Goal: Task Accomplishment & Management: Manage account settings

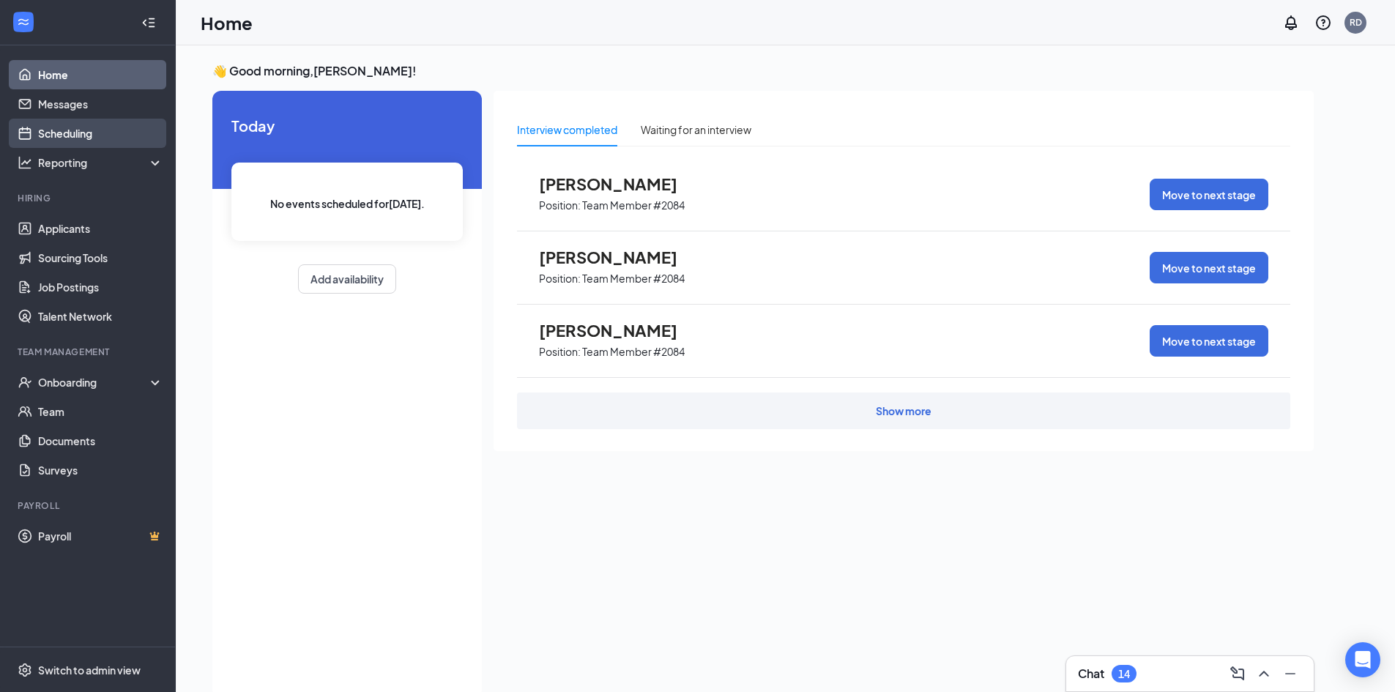
click at [74, 130] on link "Scheduling" at bounding box center [100, 133] width 125 height 29
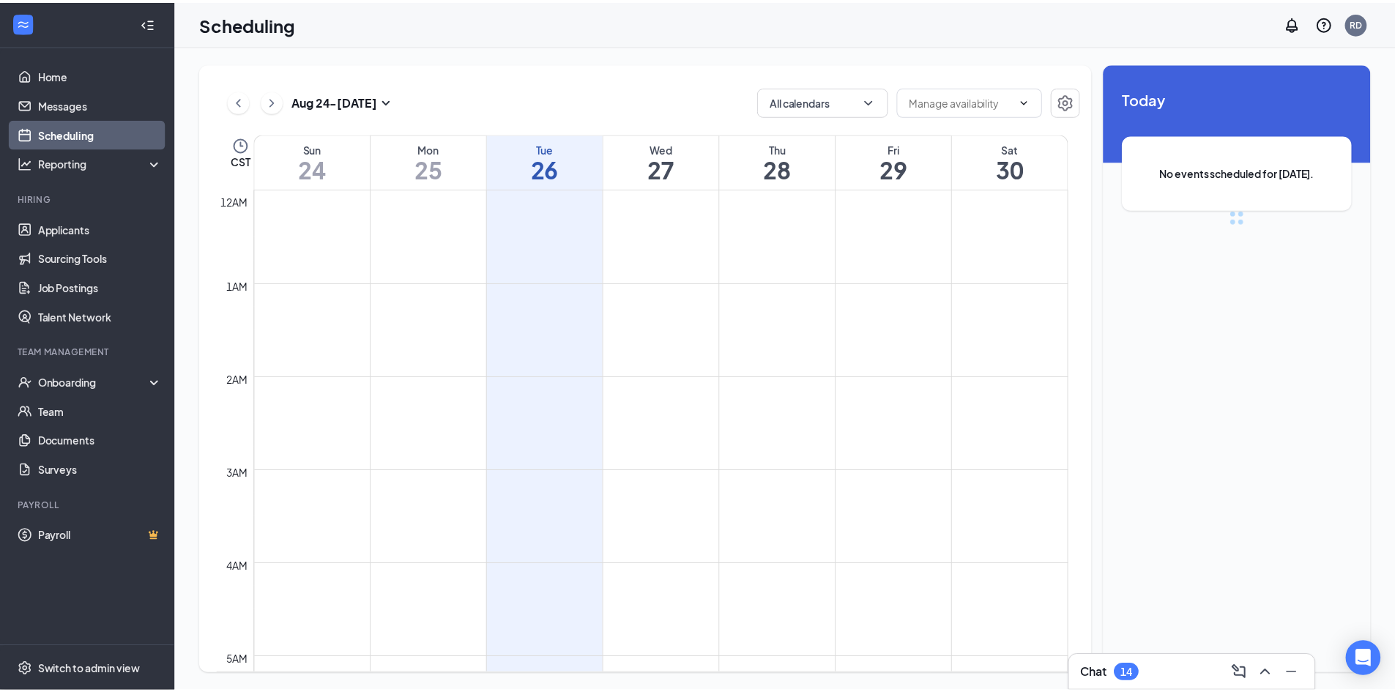
scroll to position [720, 0]
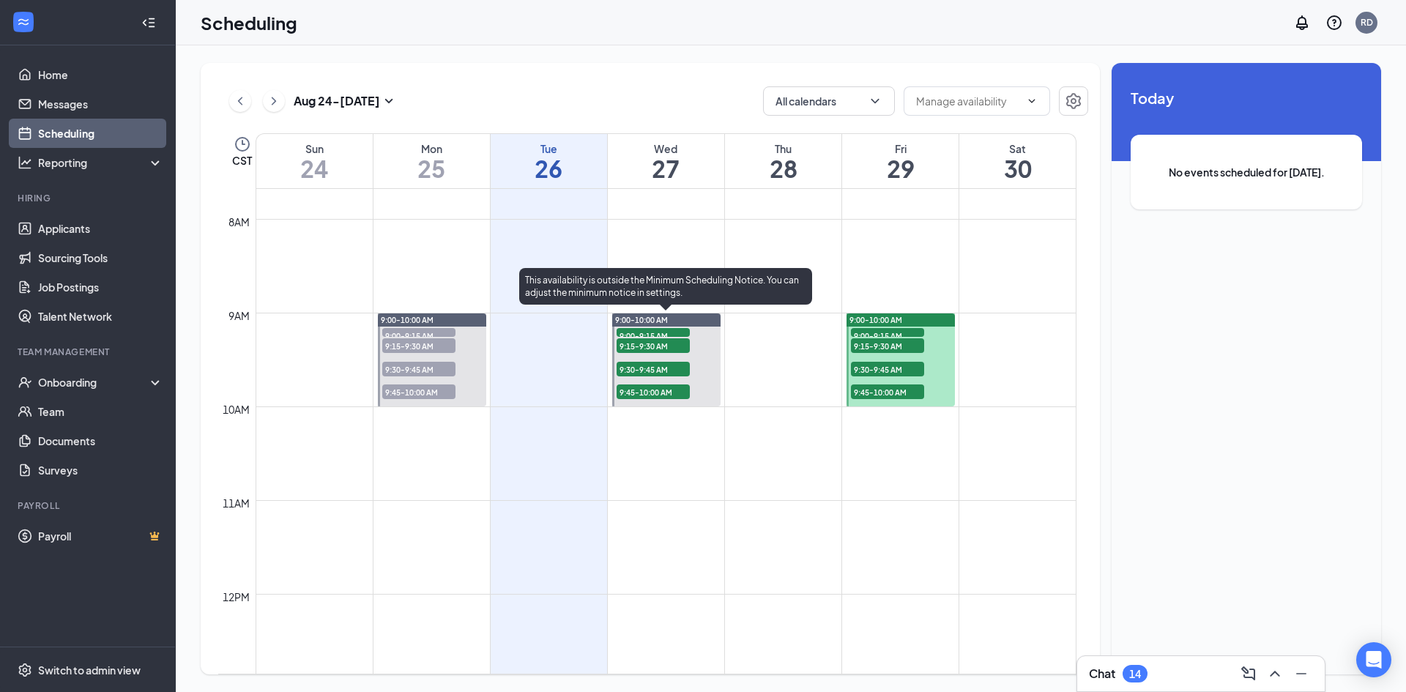
click at [654, 332] on span "9:00-9:15 AM" at bounding box center [653, 335] width 73 height 15
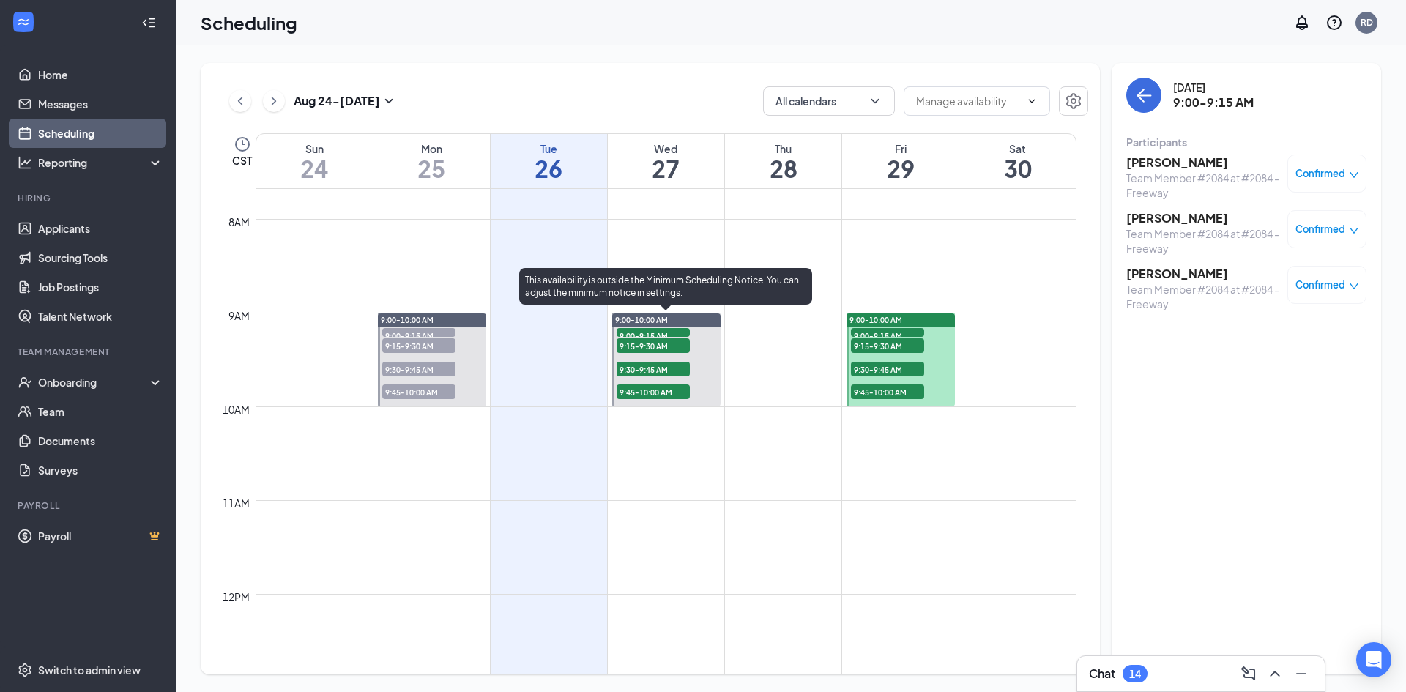
click at [669, 346] on span "9:15-9:30 AM" at bounding box center [653, 345] width 73 height 15
click at [658, 367] on span "9:30-9:45 AM" at bounding box center [653, 369] width 73 height 15
click at [653, 388] on span "9:45-10:00 AM" at bounding box center [653, 392] width 73 height 15
click at [637, 375] on span "9:30-9:45 AM" at bounding box center [653, 369] width 73 height 15
click at [664, 344] on span "9:15-9:30 AM" at bounding box center [653, 345] width 73 height 15
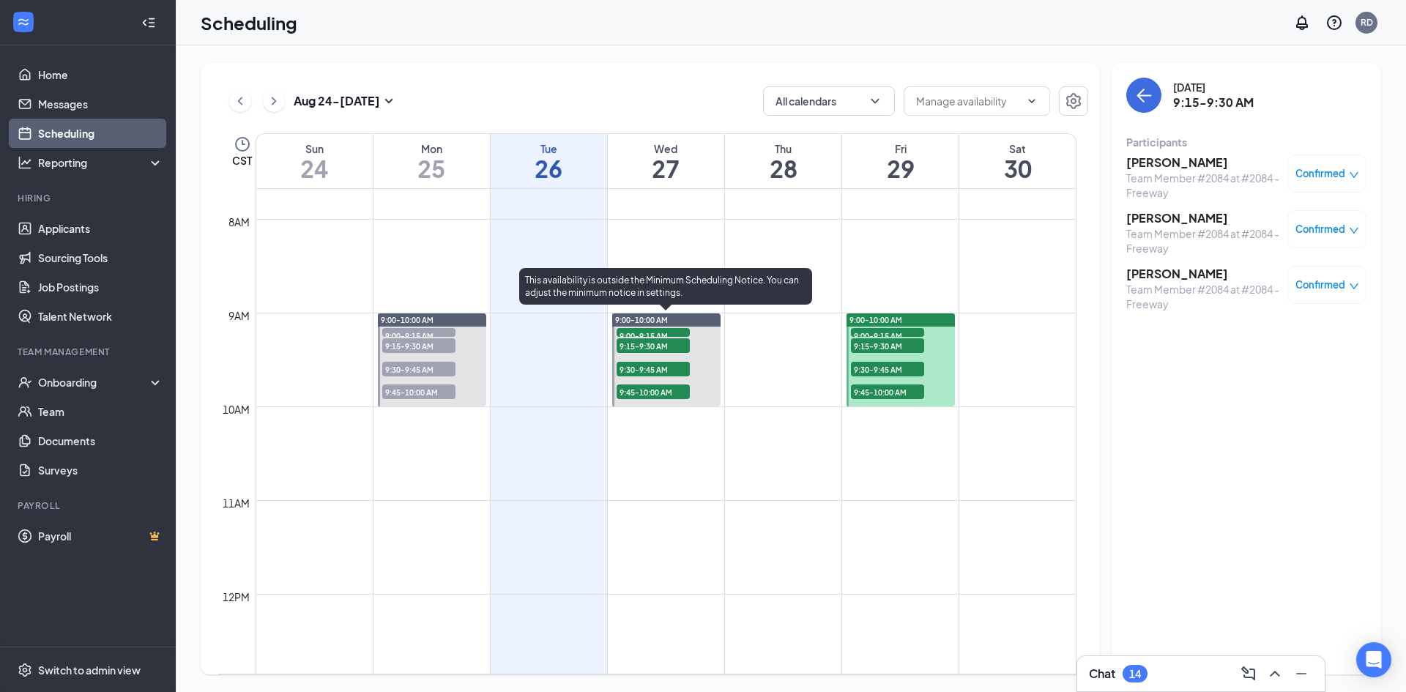
click at [672, 330] on span "9:00-9:15 AM" at bounding box center [653, 335] width 73 height 15
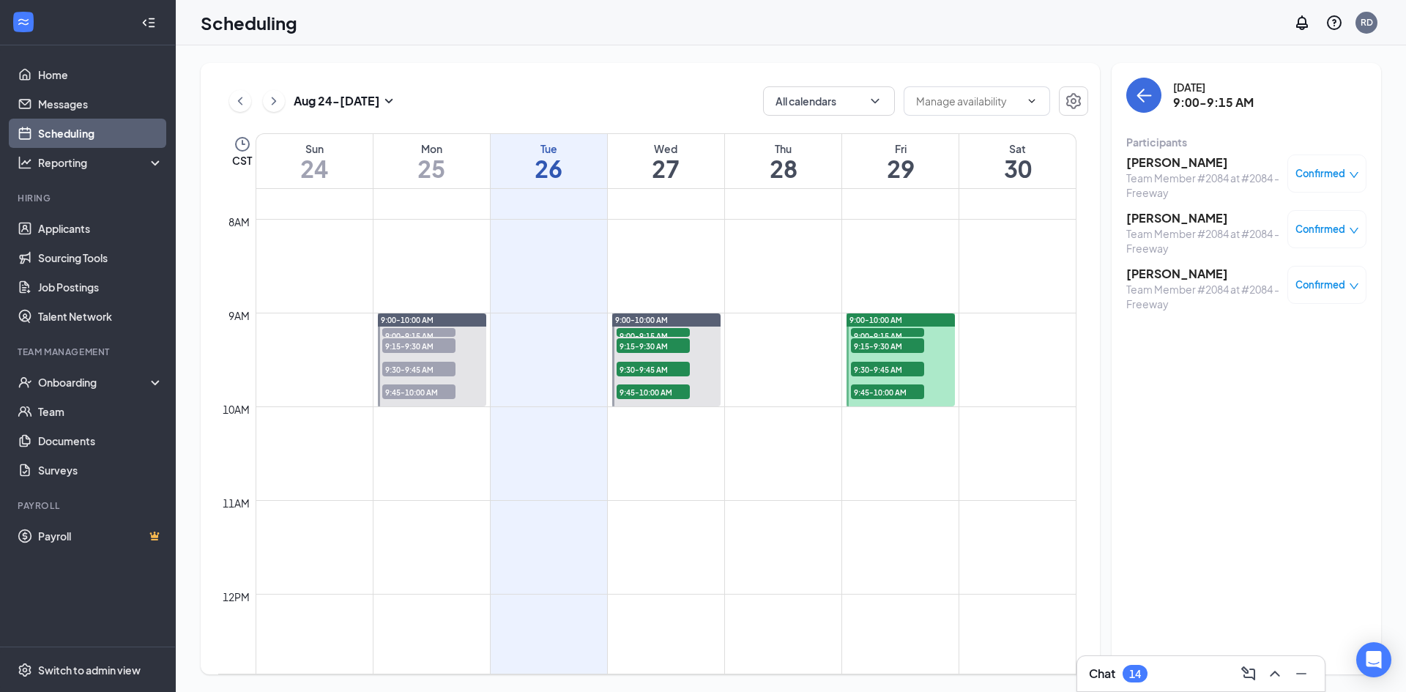
click at [1124, 267] on div "[DATE] 9:00-9:15 AM Participants [PERSON_NAME] Team Member #2084 at #2084 - Fre…" at bounding box center [1247, 369] width 270 height 612
click at [76, 72] on link "Home" at bounding box center [100, 74] width 125 height 29
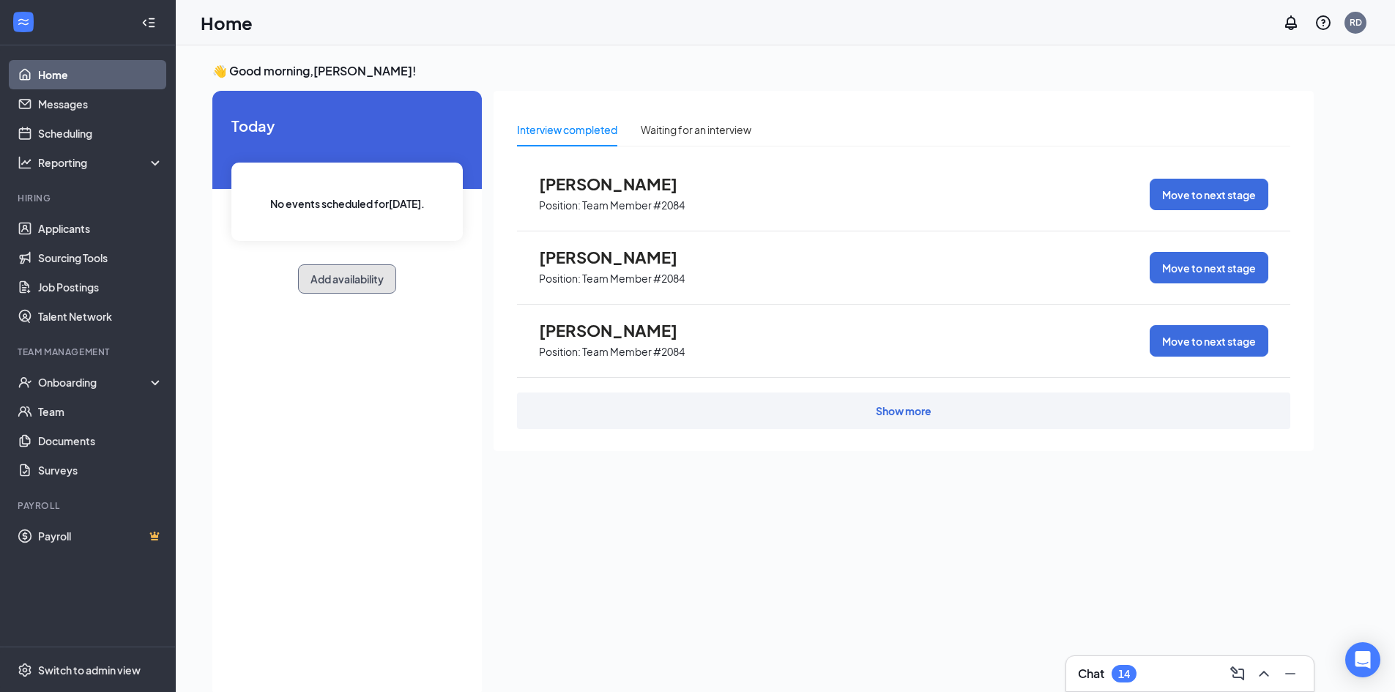
click at [354, 285] on button "Add availability" at bounding box center [347, 278] width 98 height 29
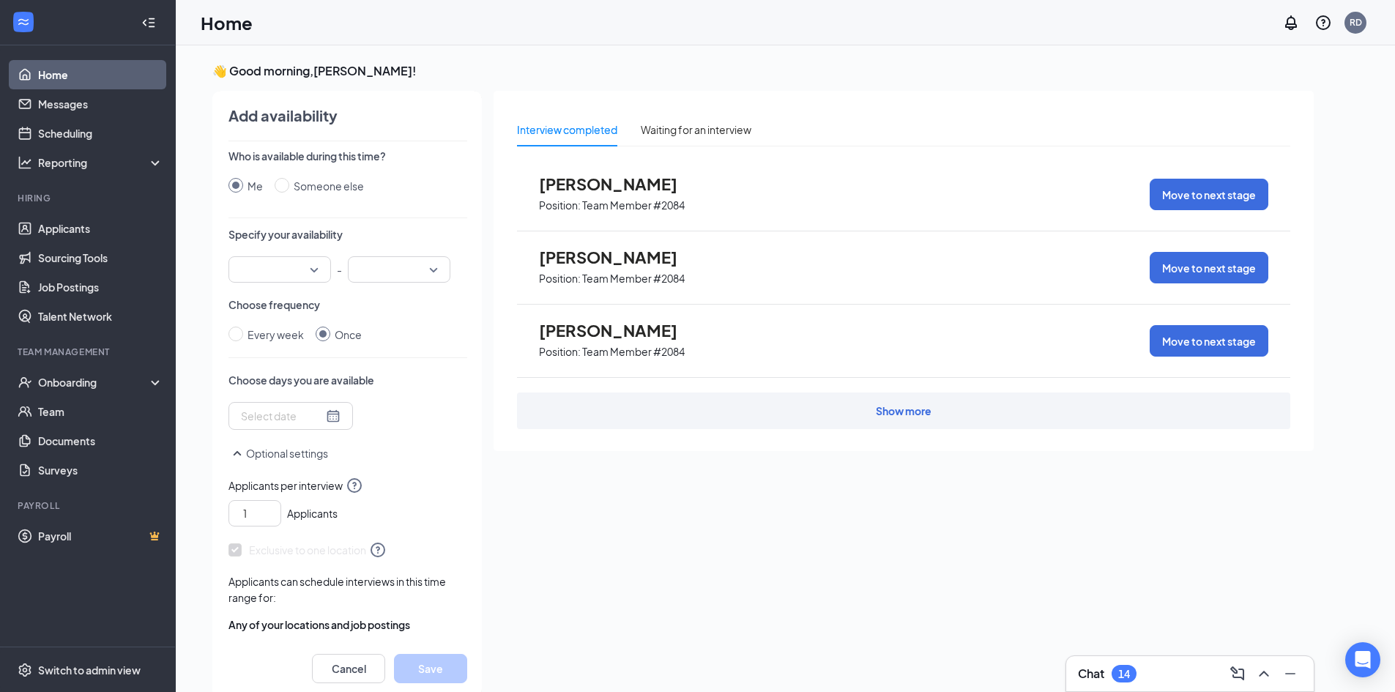
scroll to position [6, 0]
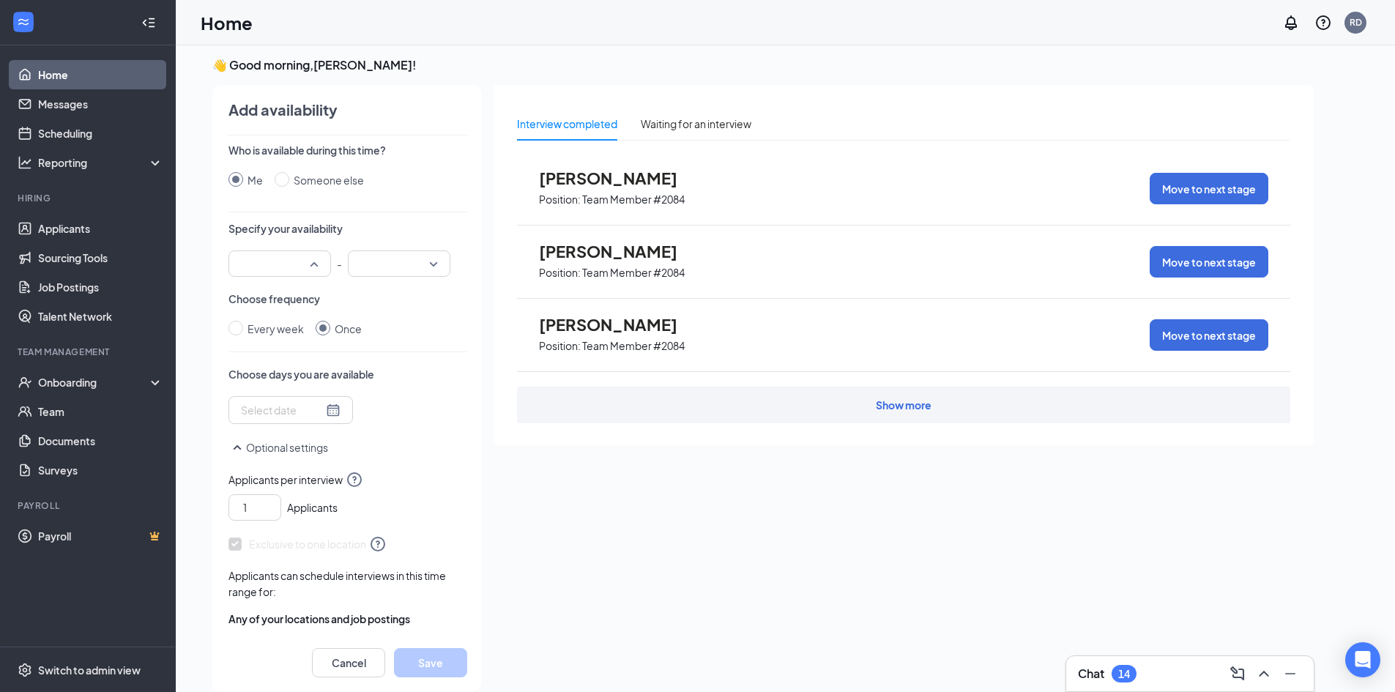
click at [303, 272] on input "search" at bounding box center [274, 263] width 75 height 25
click at [279, 341] on span "09:00 AM" at bounding box center [261, 343] width 43 height 16
click at [396, 262] on input "search" at bounding box center [394, 263] width 75 height 25
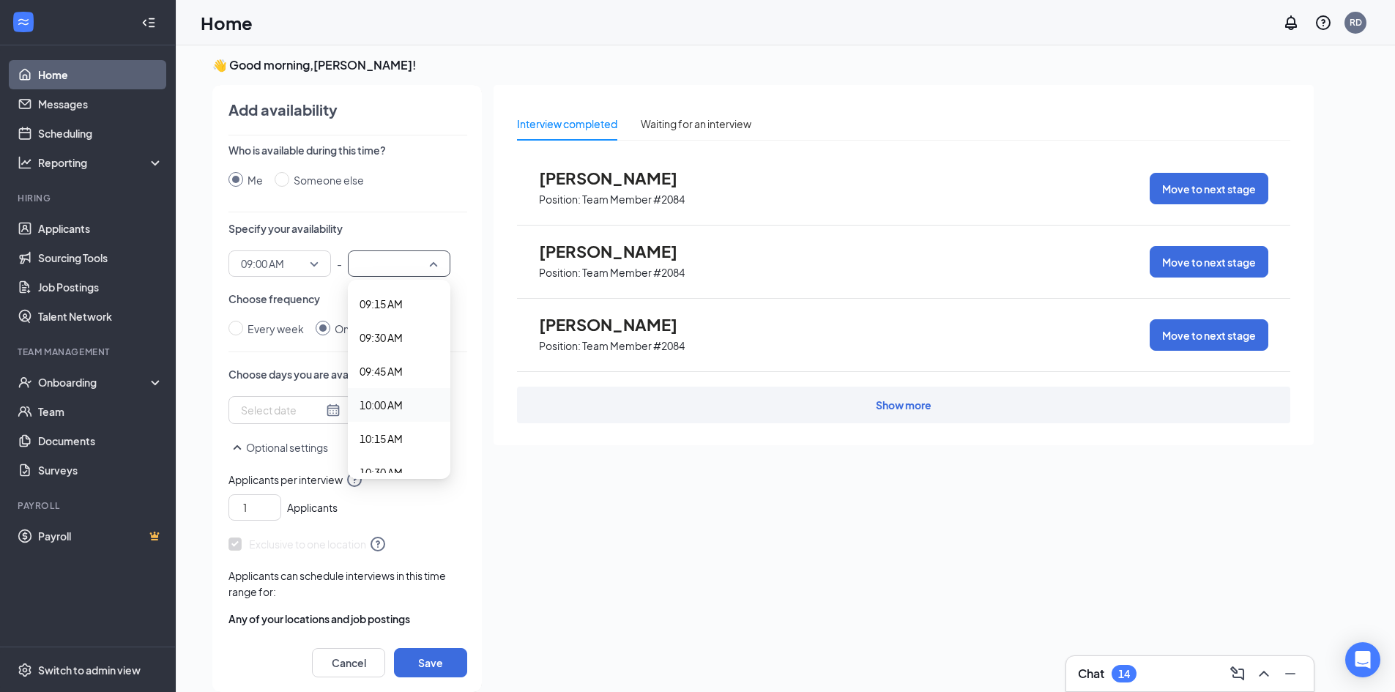
click at [398, 401] on span "10:00 AM" at bounding box center [381, 405] width 43 height 16
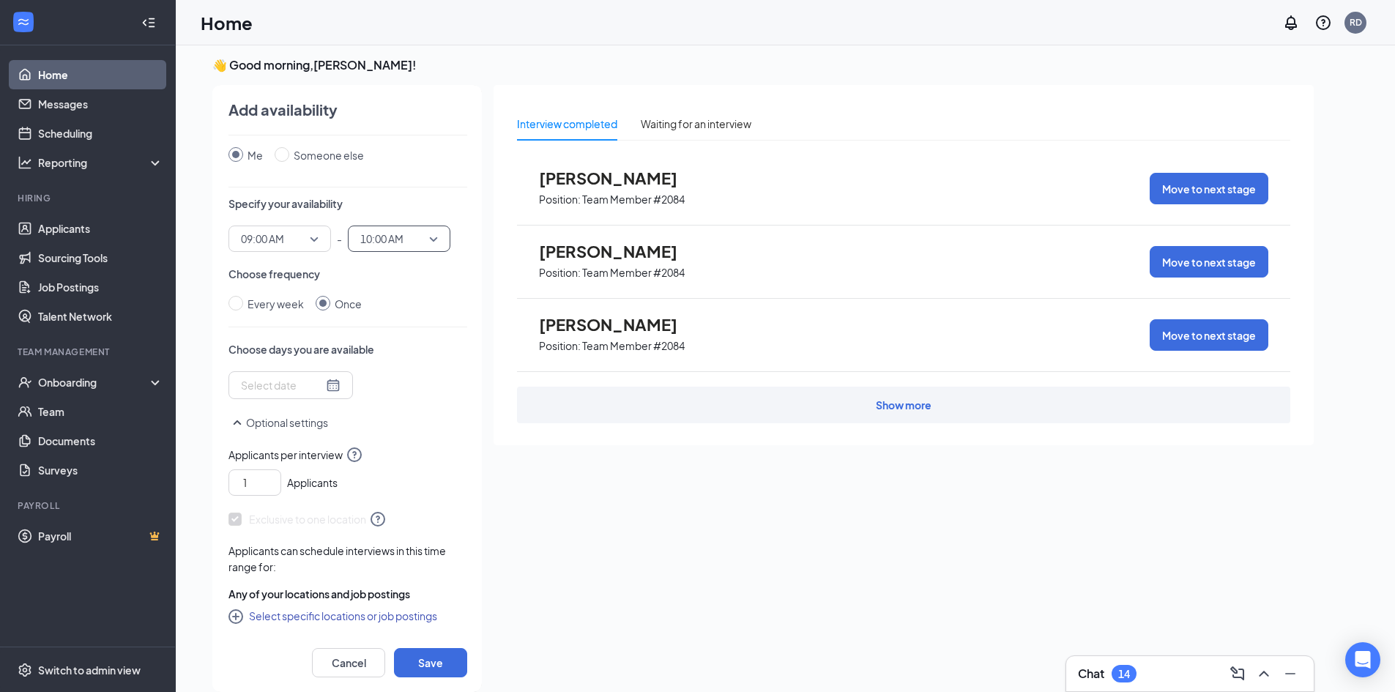
click at [320, 381] on div at bounding box center [291, 385] width 100 height 16
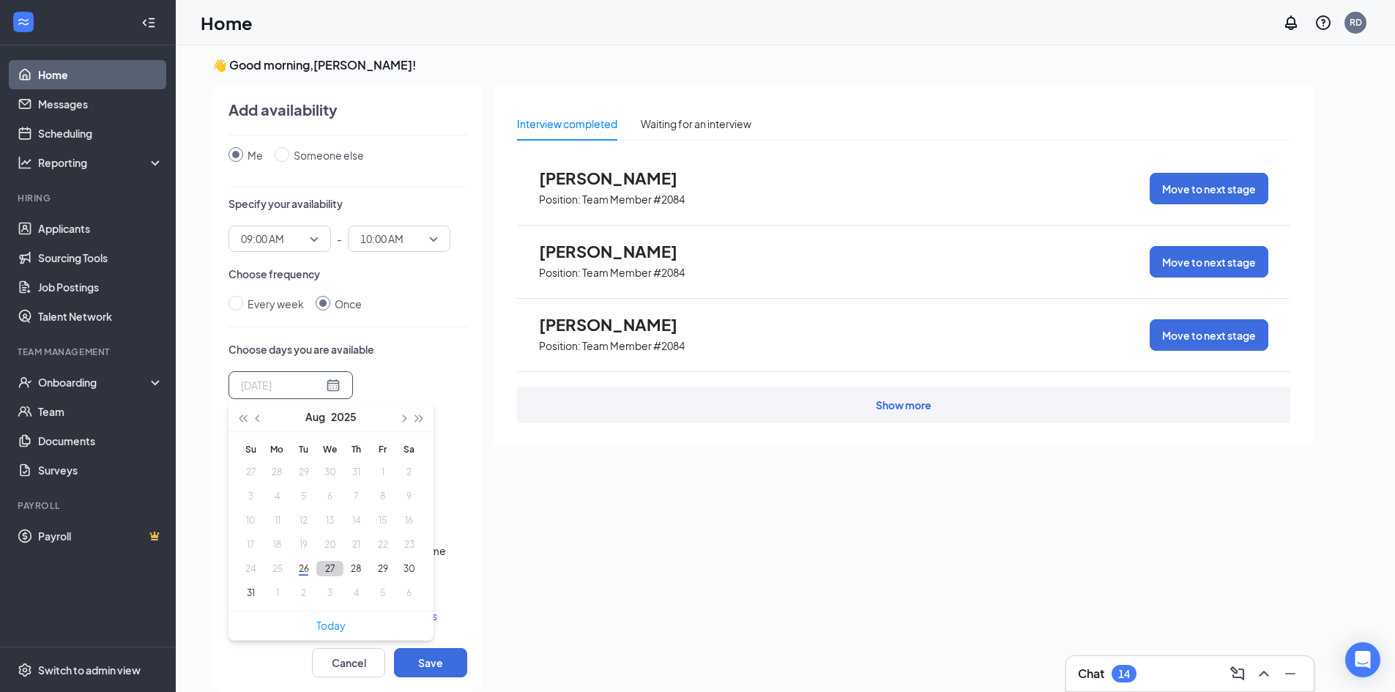
click at [327, 567] on button "27" at bounding box center [329, 568] width 27 height 15
click at [377, 570] on button "29" at bounding box center [382, 568] width 27 height 15
click at [272, 594] on button "1" at bounding box center [277, 592] width 27 height 15
click at [333, 471] on button "3" at bounding box center [329, 471] width 27 height 15
click at [383, 472] on button "5" at bounding box center [382, 471] width 27 height 15
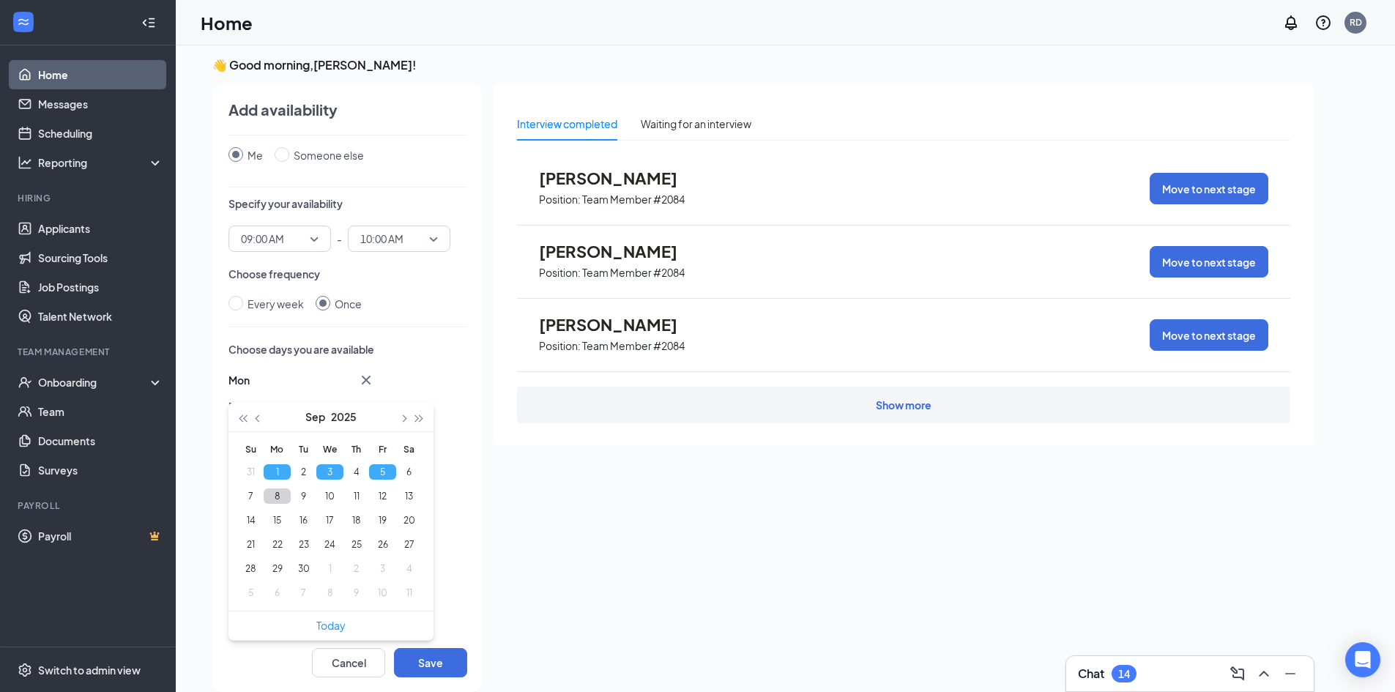
click at [273, 498] on button "8" at bounding box center [277, 496] width 27 height 15
click at [332, 503] on button "10" at bounding box center [329, 496] width 27 height 15
click at [382, 501] on button "12" at bounding box center [382, 496] width 27 height 15
click at [276, 525] on button "15" at bounding box center [277, 520] width 27 height 15
click at [335, 521] on button "17" at bounding box center [329, 520] width 27 height 15
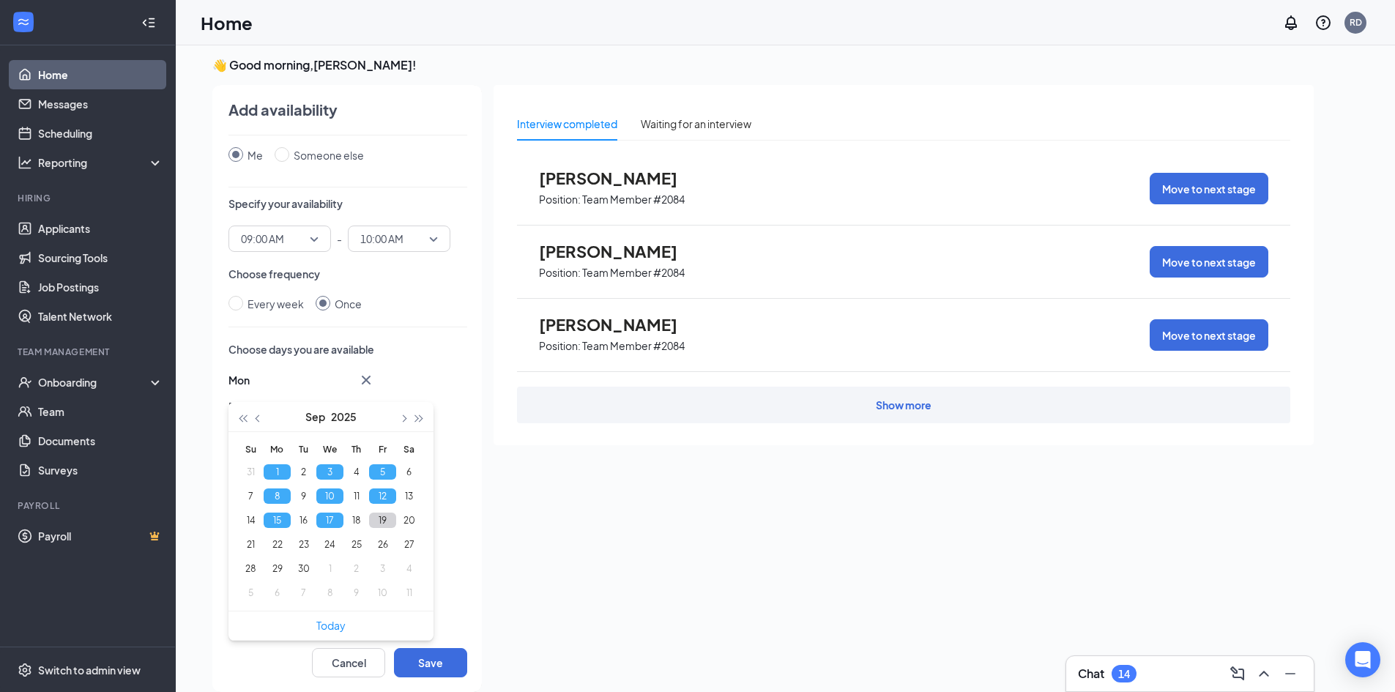
click at [378, 521] on button "19" at bounding box center [382, 520] width 27 height 15
click at [281, 549] on button "22" at bounding box center [277, 544] width 27 height 15
click at [325, 544] on button "24" at bounding box center [329, 544] width 27 height 15
click at [380, 549] on button "26" at bounding box center [382, 544] width 27 height 15
type input "[DATE]"
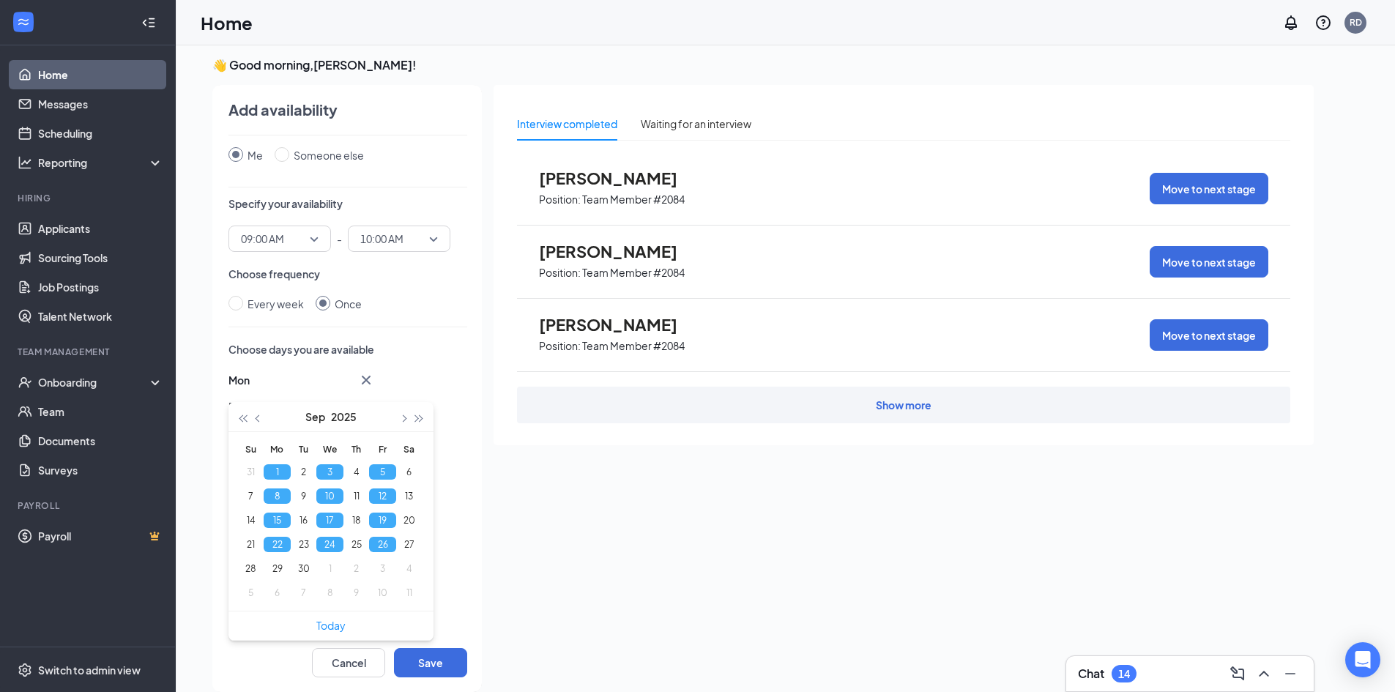
click at [401, 359] on div "Choose days you are available [DATE] Sep [DATE] Sep 22 [DATE] Sep [DATE] Sep [D…" at bounding box center [348, 608] width 239 height 532
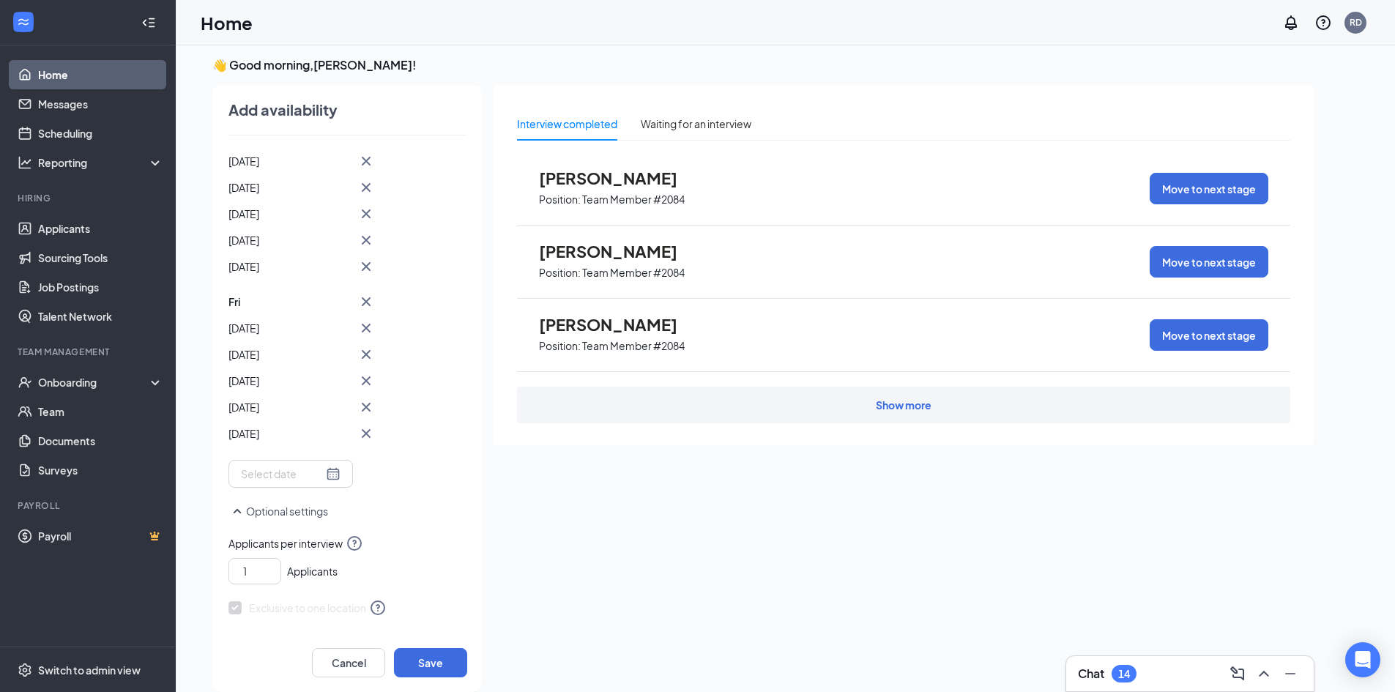
scroll to position [500, 0]
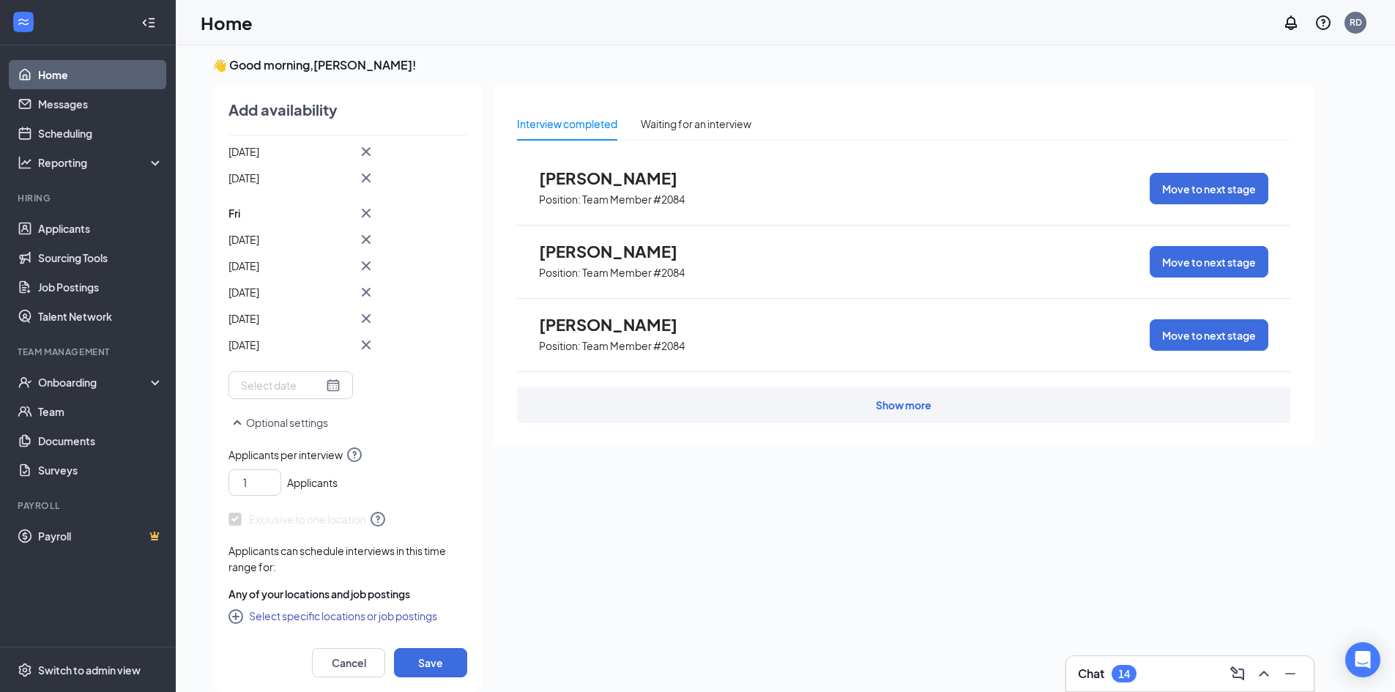
click at [240, 618] on icon "CirclePlus" at bounding box center [238, 618] width 18 height 18
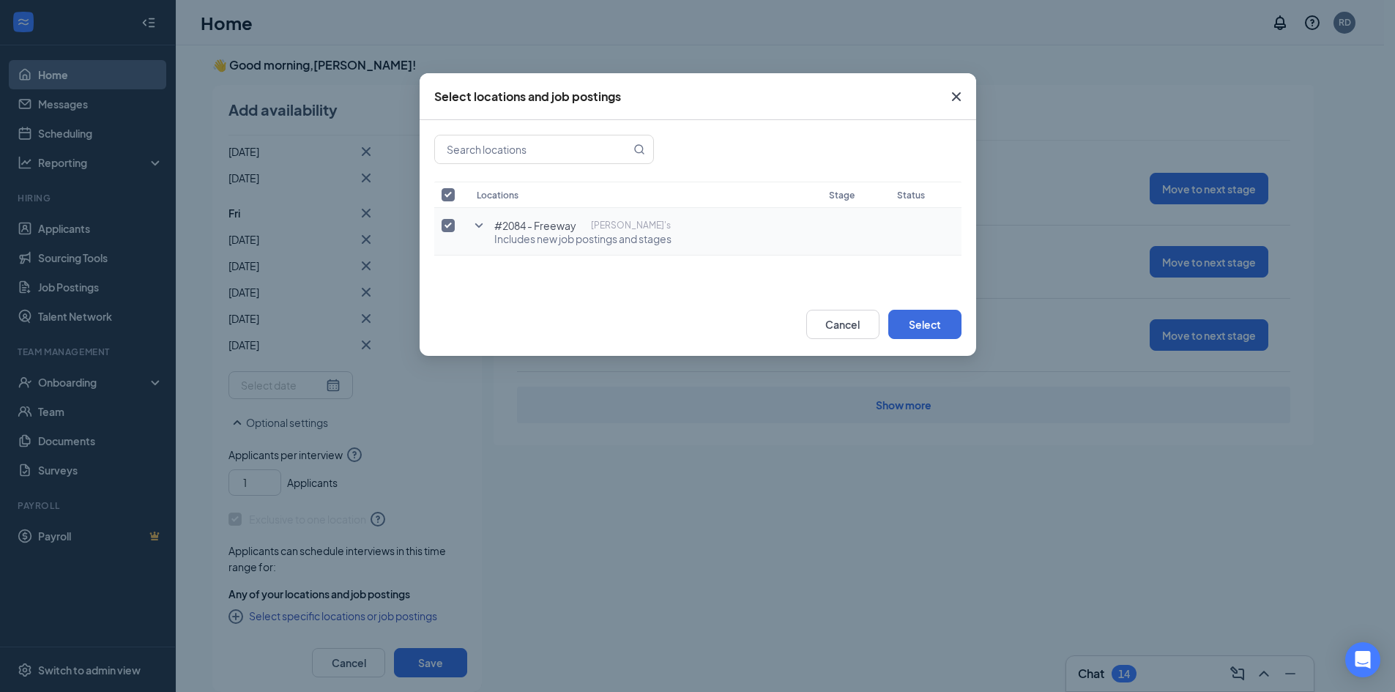
click at [479, 224] on icon "SmallChevronDown" at bounding box center [479, 226] width 18 height 18
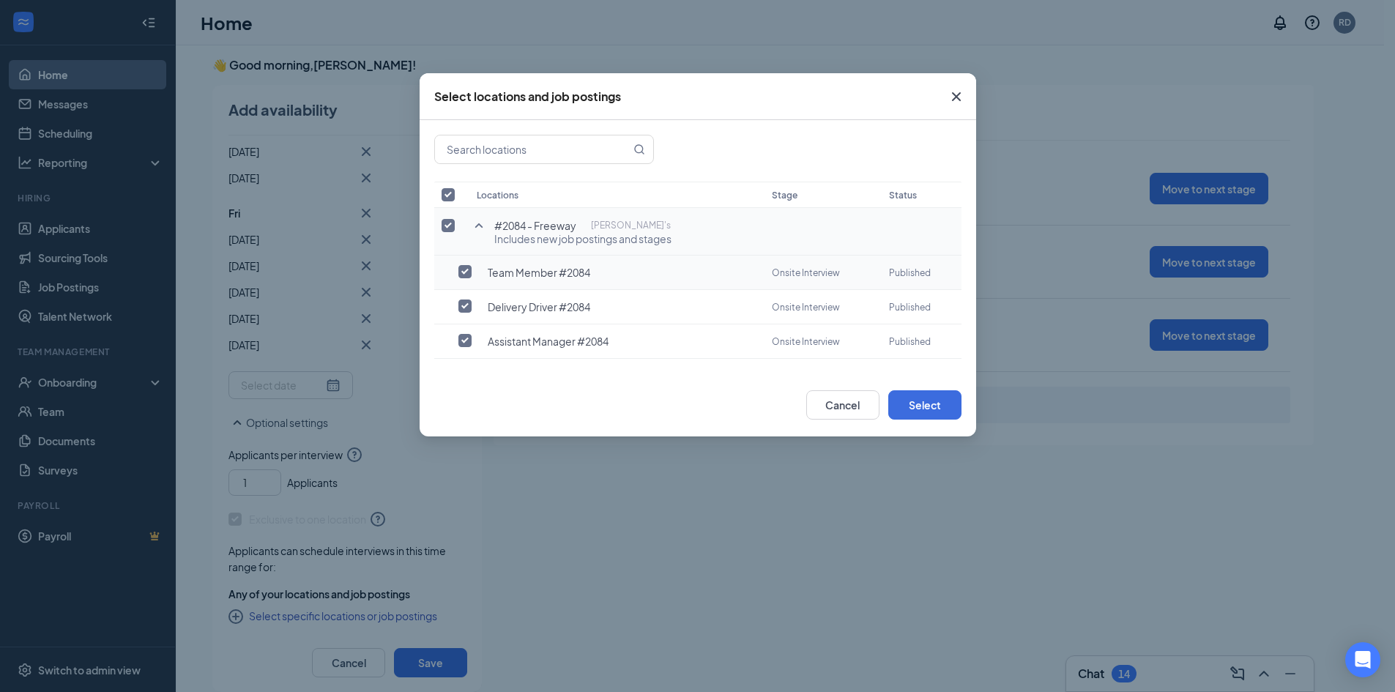
click at [467, 272] on input "checkbox" at bounding box center [465, 271] width 13 height 13
checkbox input "true"
checkbox input "false"
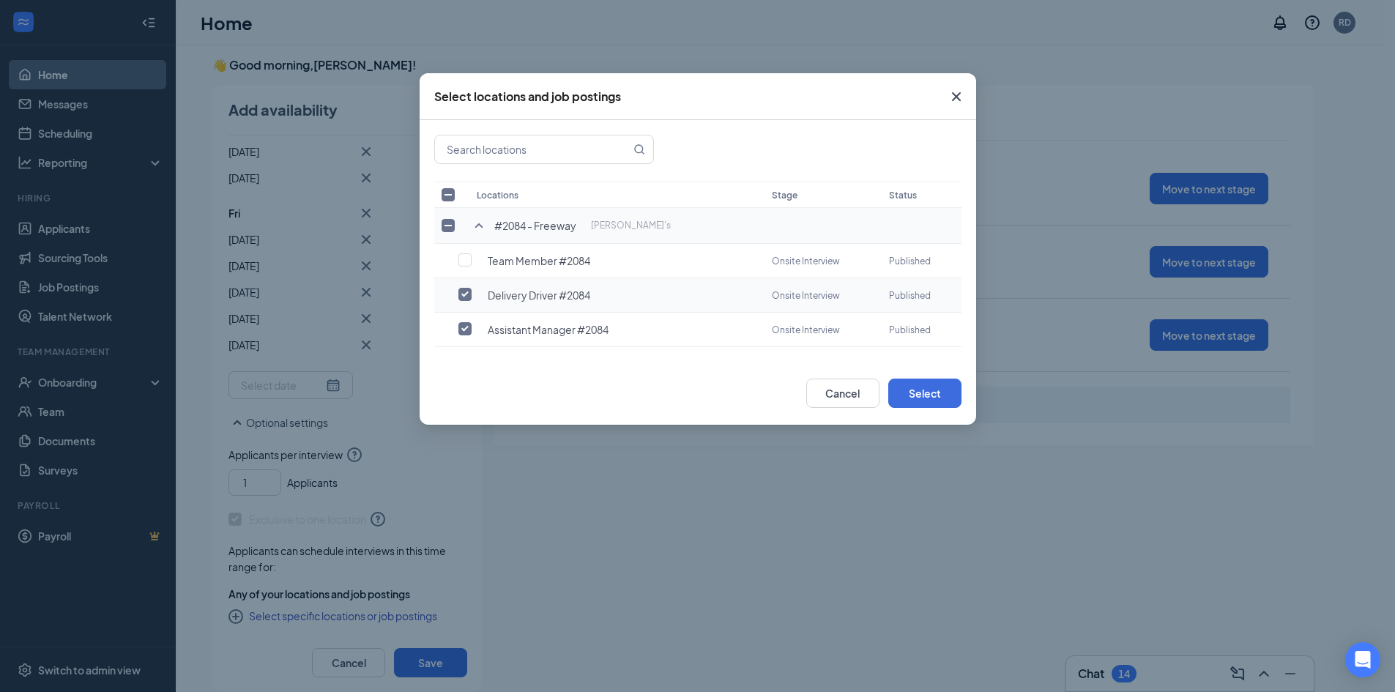
click at [467, 289] on input "checkbox" at bounding box center [465, 294] width 13 height 13
checkbox input "false"
click at [938, 390] on button "Select" at bounding box center [925, 393] width 73 height 29
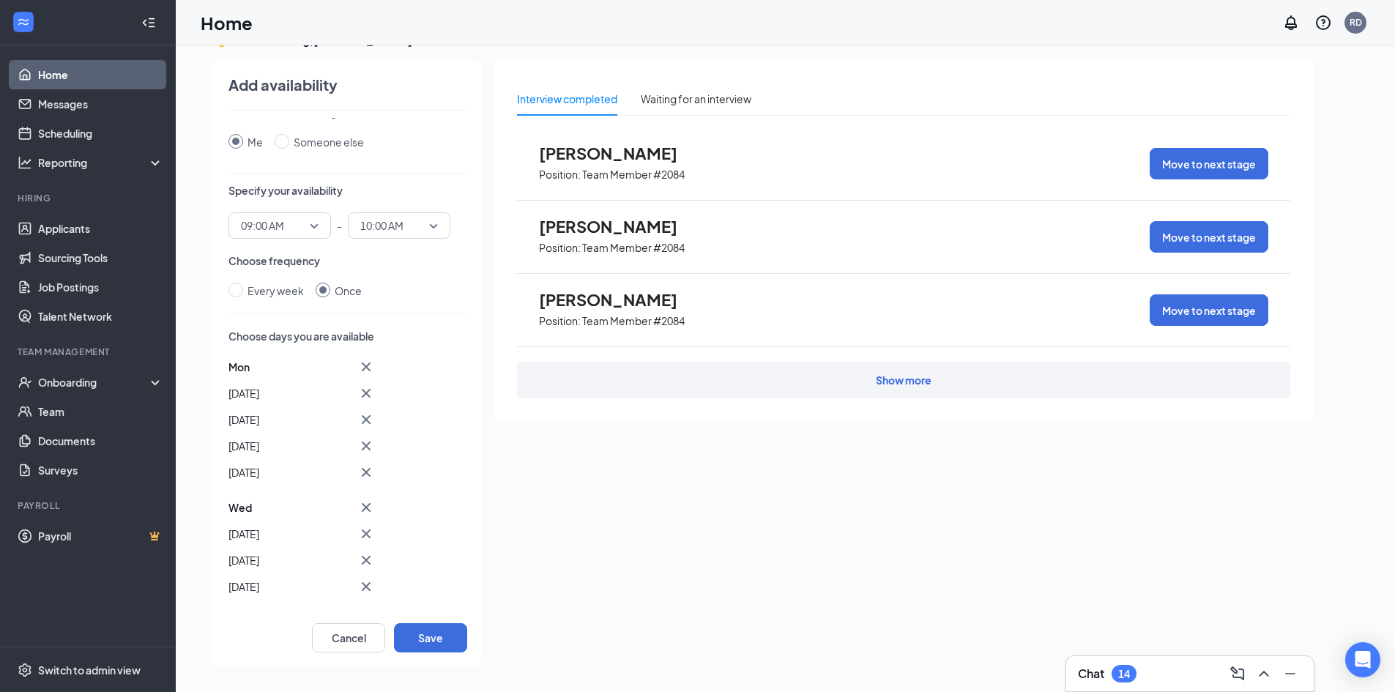
scroll to position [0, 0]
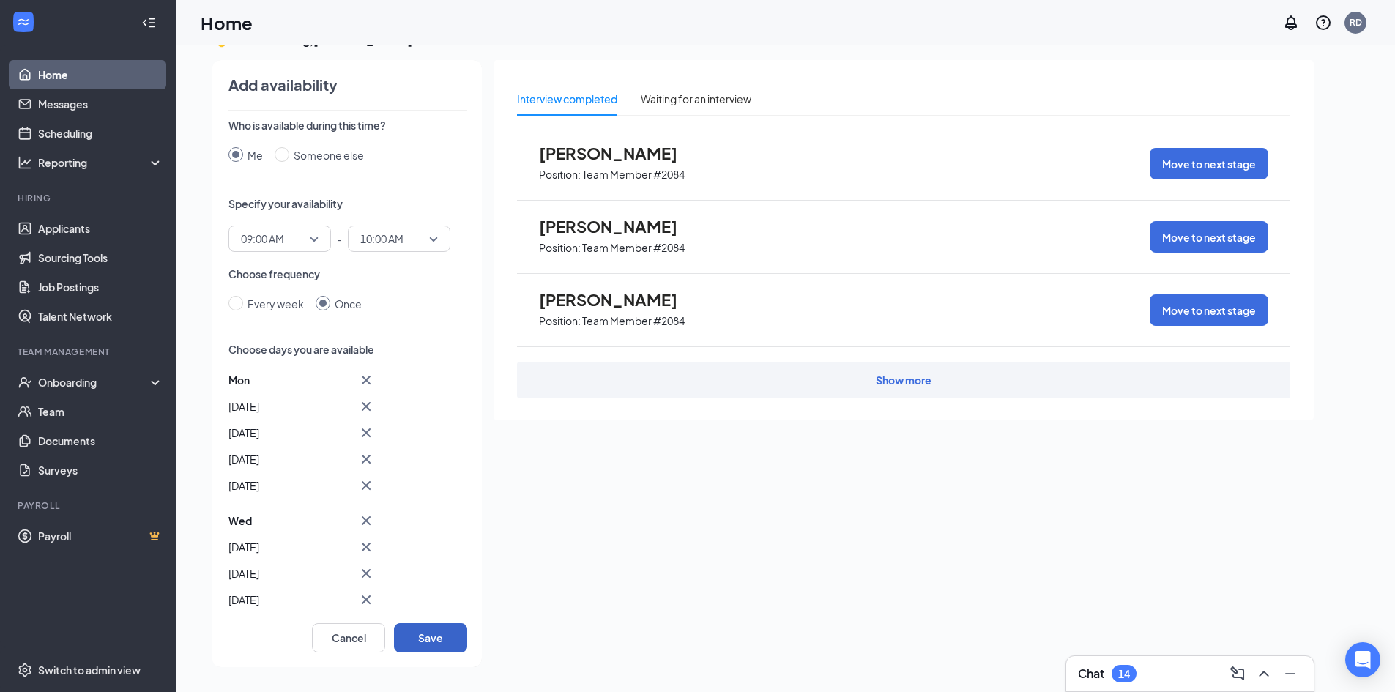
click at [418, 637] on button "Save" at bounding box center [430, 637] width 73 height 29
